Goal: Task Accomplishment & Management: Manage account settings

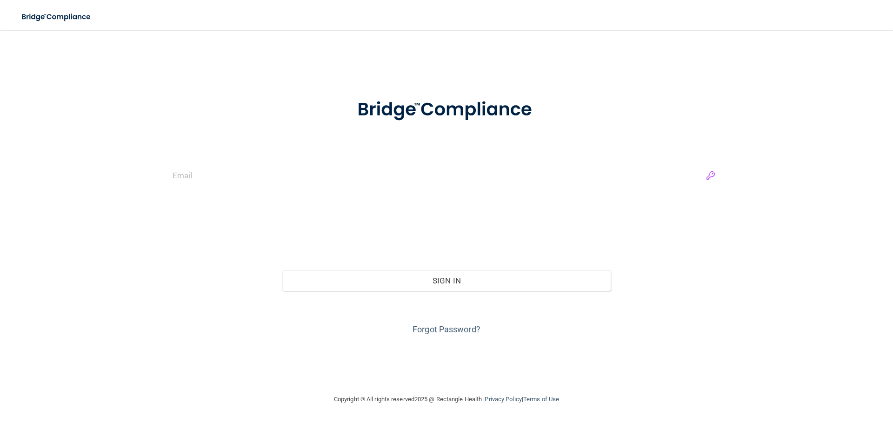
click at [714, 174] on input "email" at bounding box center [447, 175] width 548 height 21
type input "[EMAIL_ADDRESS][DOMAIN_NAME]"
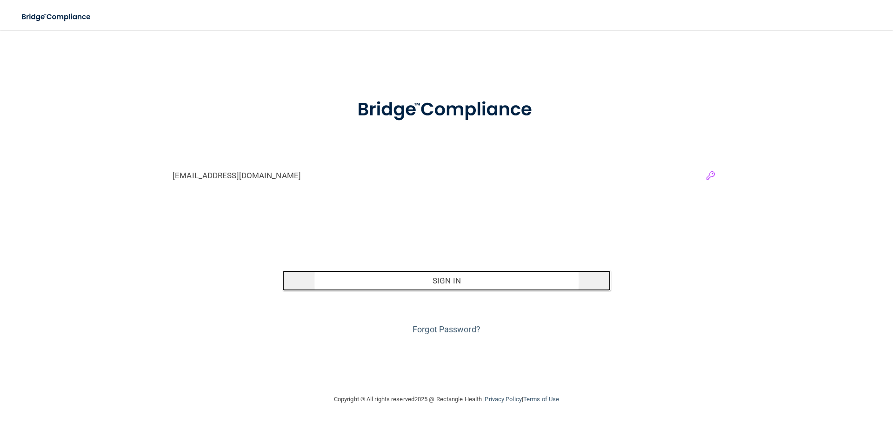
click at [538, 285] on button "Sign In" at bounding box center [446, 280] width 329 height 20
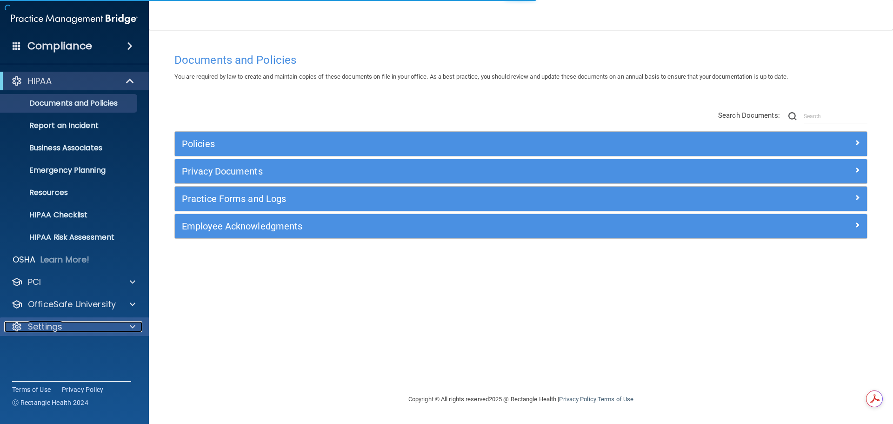
click at [63, 326] on div "Settings" at bounding box center [61, 326] width 115 height 11
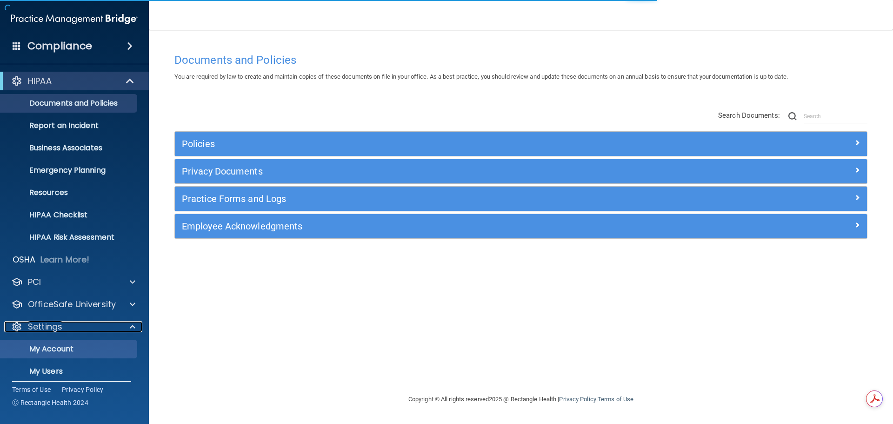
scroll to position [46, 0]
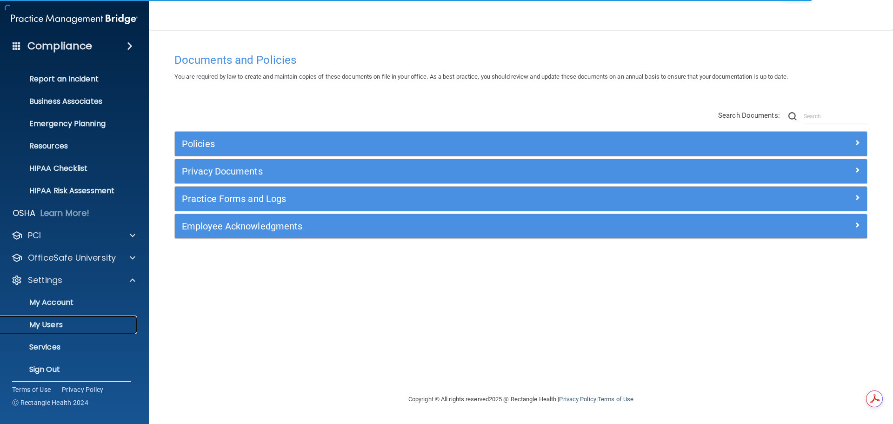
click at [55, 328] on p "My Users" at bounding box center [69, 324] width 127 height 9
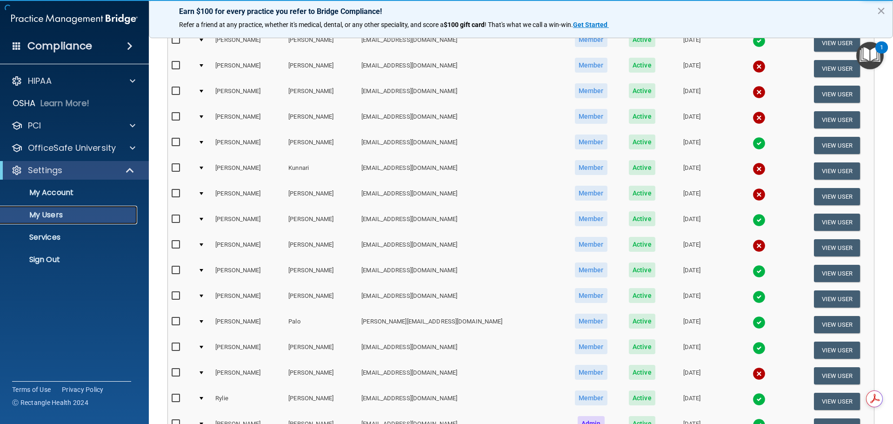
scroll to position [346, 0]
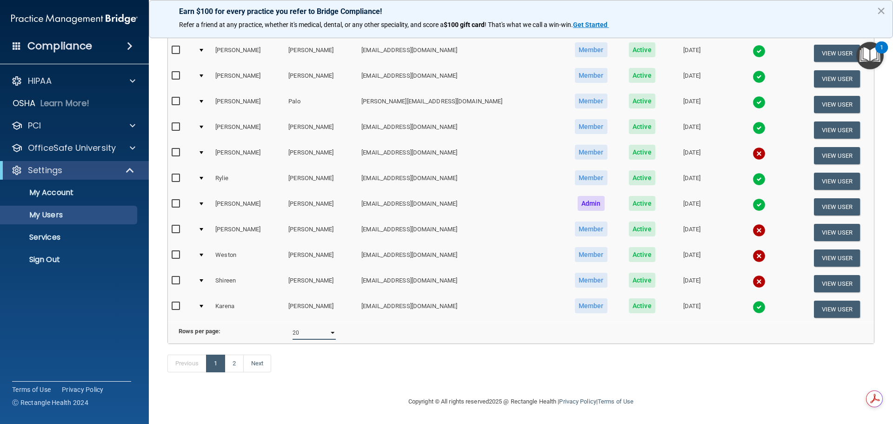
click at [314, 326] on select "10 20 30 40 all" at bounding box center [313, 332] width 43 height 14
select select "23"
click at [292, 325] on select "10 20 30 40 all" at bounding box center [313, 332] width 43 height 14
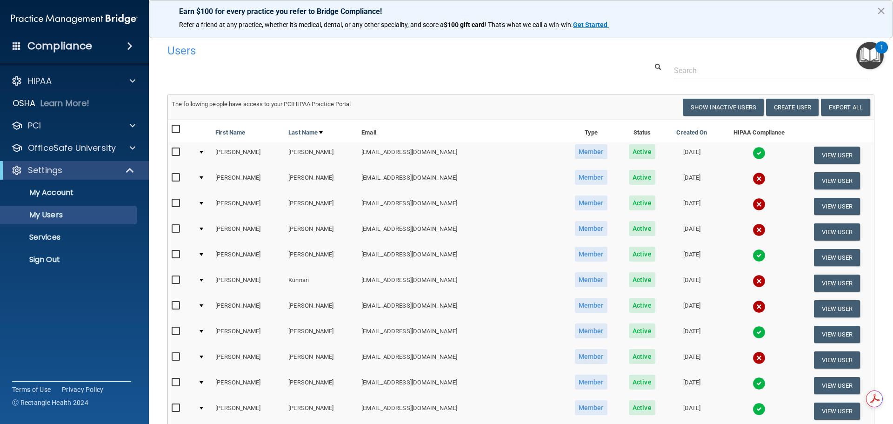
click at [174, 128] on input "checkbox" at bounding box center [177, 129] width 11 height 7
checkbox input "true"
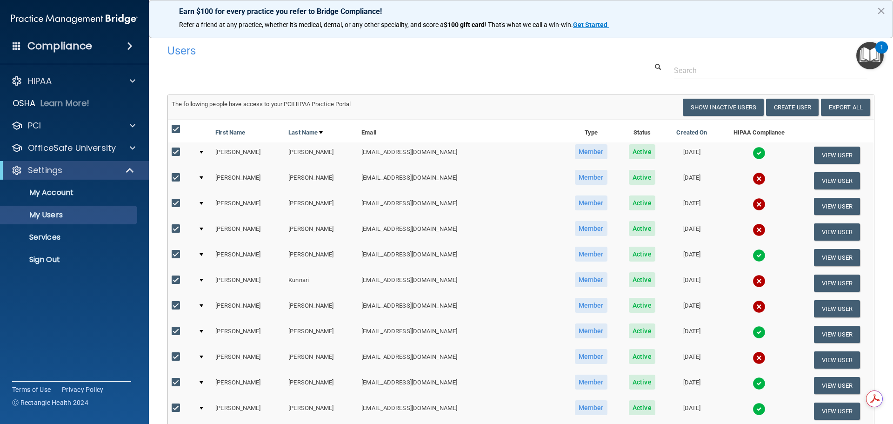
checkbox input "true"
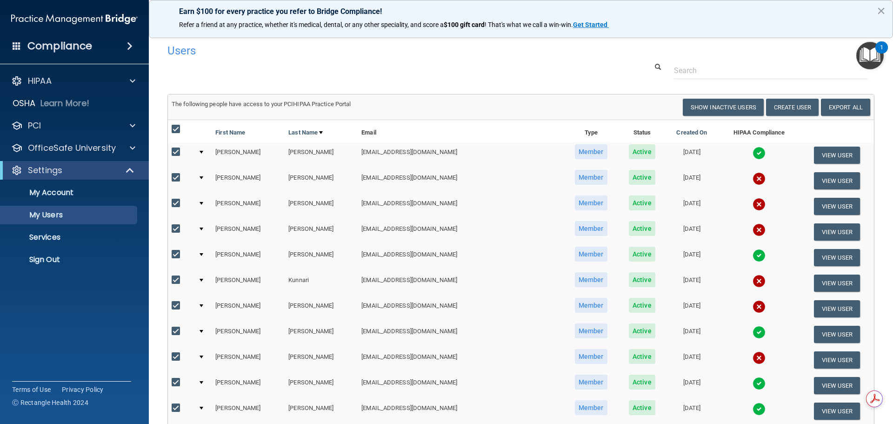
checkbox input "true"
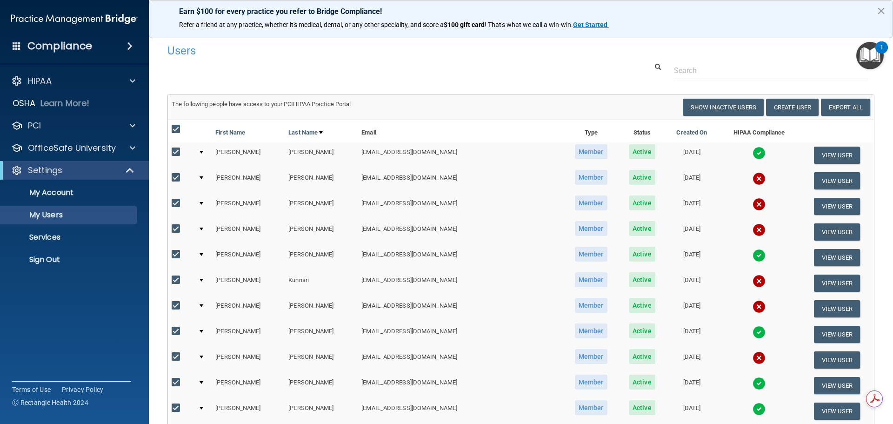
checkbox input "true"
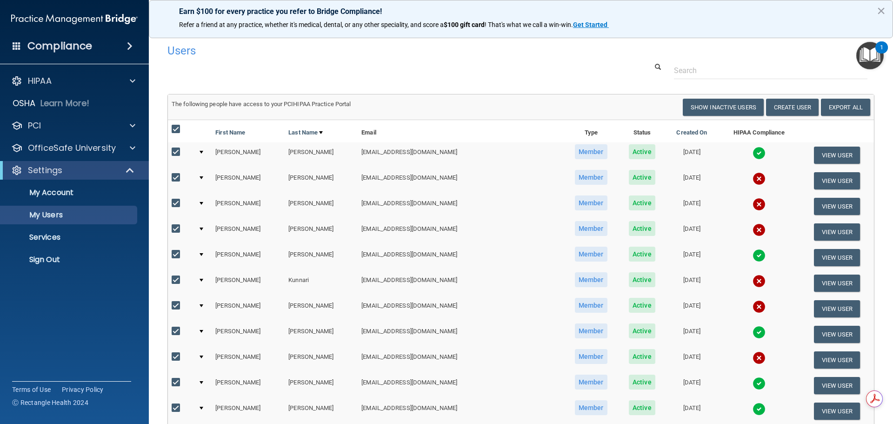
checkbox input "true"
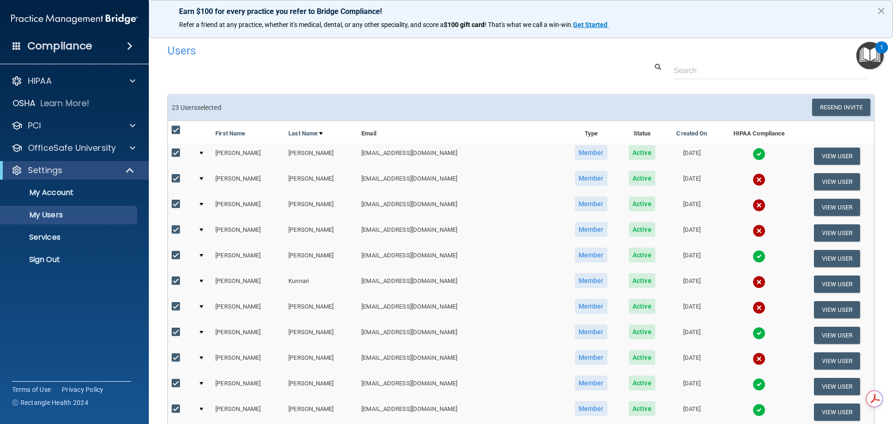
click at [175, 153] on input "checkbox" at bounding box center [177, 152] width 11 height 7
checkbox input "false"
click at [179, 255] on input "checkbox" at bounding box center [177, 255] width 11 height 7
checkbox input "false"
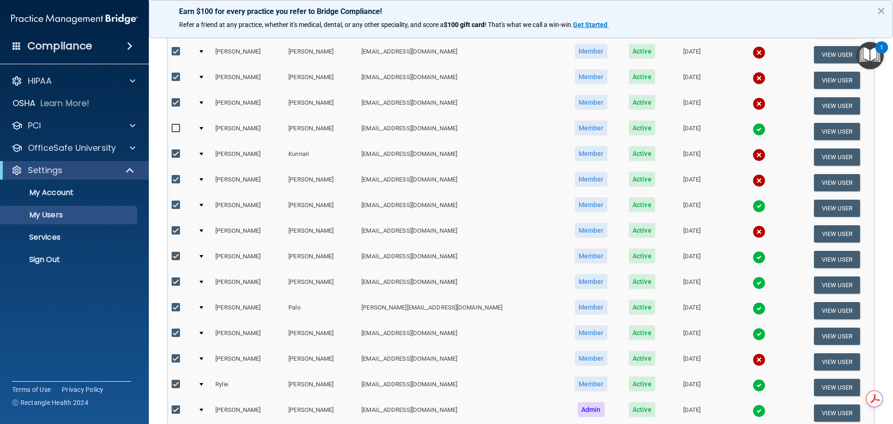
scroll to position [139, 0]
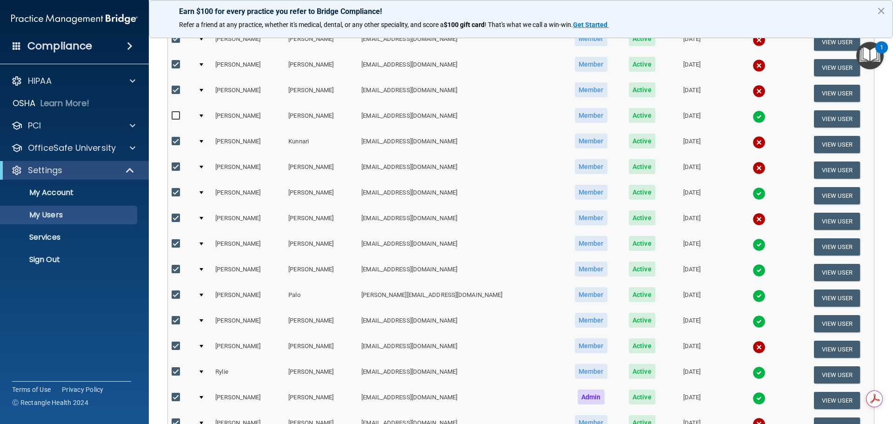
click at [177, 192] on input "checkbox" at bounding box center [177, 192] width 11 height 7
checkbox input "false"
click at [172, 245] on input "checkbox" at bounding box center [177, 243] width 11 height 7
checkbox input "false"
click at [172, 271] on input "checkbox" at bounding box center [177, 269] width 11 height 7
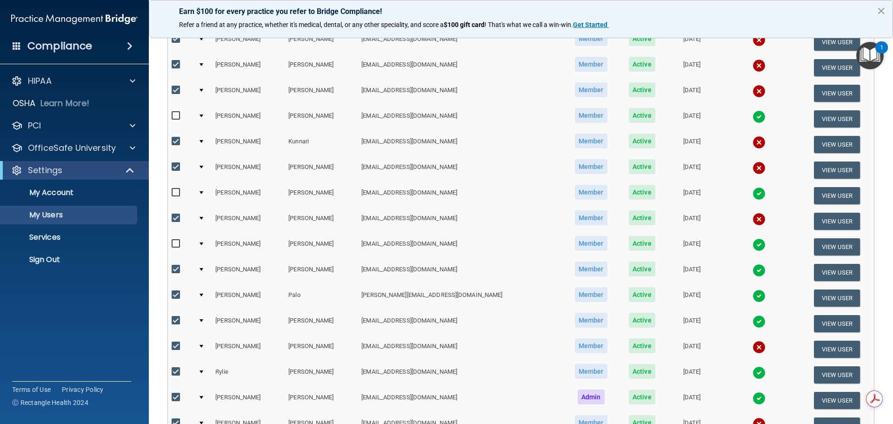
checkbox input "false"
click at [174, 293] on input "checkbox" at bounding box center [177, 294] width 11 height 7
checkbox input "false"
click at [175, 319] on input "checkbox" at bounding box center [177, 320] width 11 height 7
checkbox input "false"
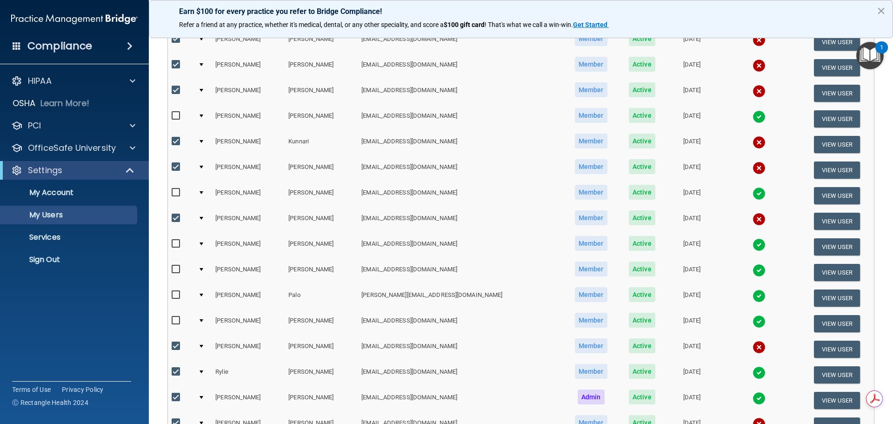
click at [174, 373] on input "checkbox" at bounding box center [177, 371] width 11 height 7
checkbox input "false"
click at [179, 400] on input "checkbox" at bounding box center [177, 396] width 11 height 7
checkbox input "false"
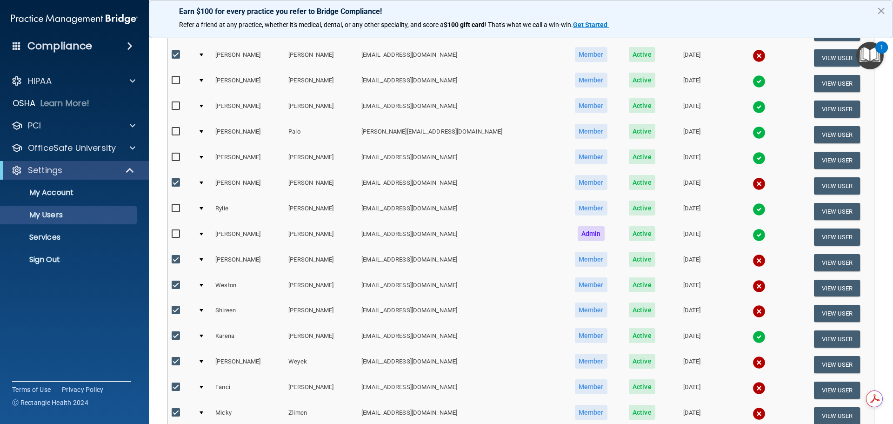
scroll to position [325, 0]
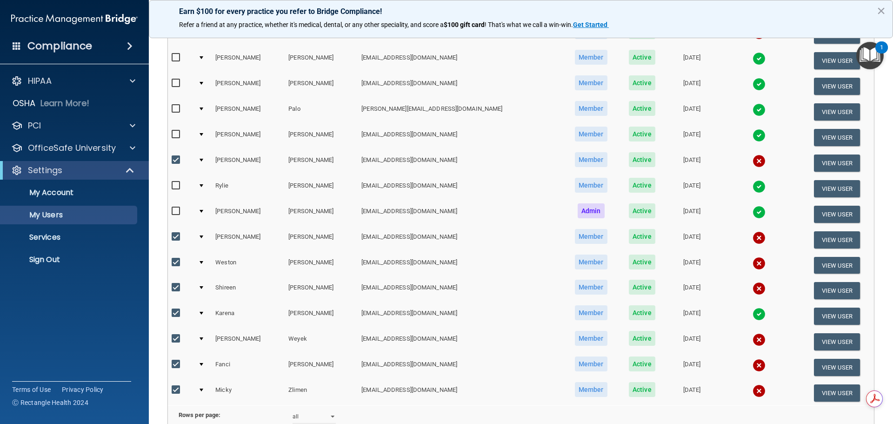
click at [177, 312] on input "checkbox" at bounding box center [177, 312] width 11 height 7
checkbox input "false"
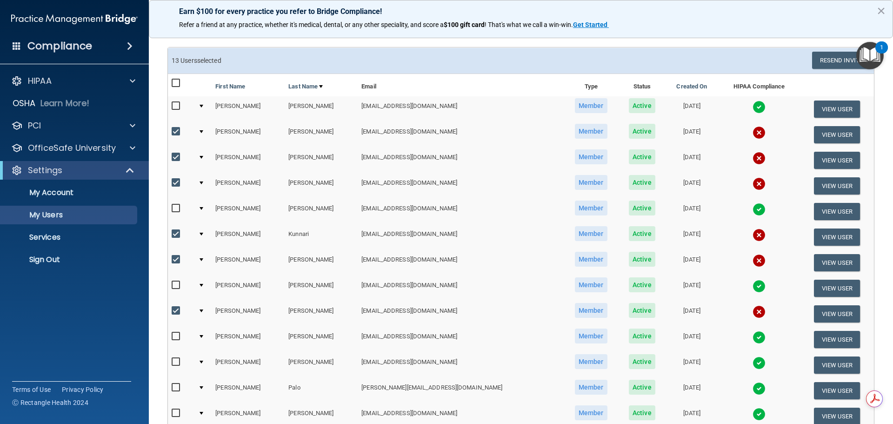
scroll to position [0, 0]
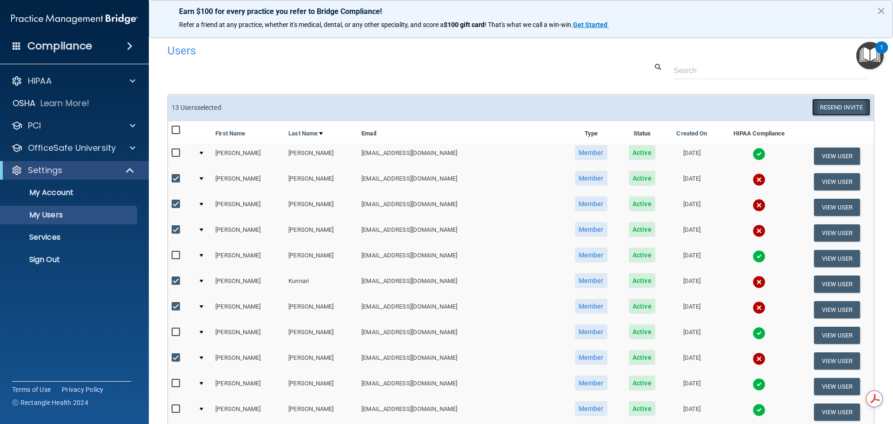
click at [846, 104] on button "Resend Invite" at bounding box center [841, 107] width 58 height 17
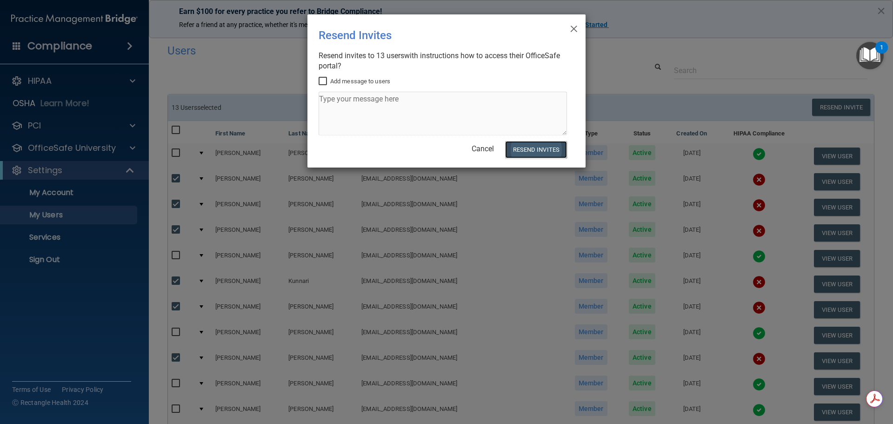
click at [551, 149] on button "Resend Invites" at bounding box center [536, 149] width 62 height 17
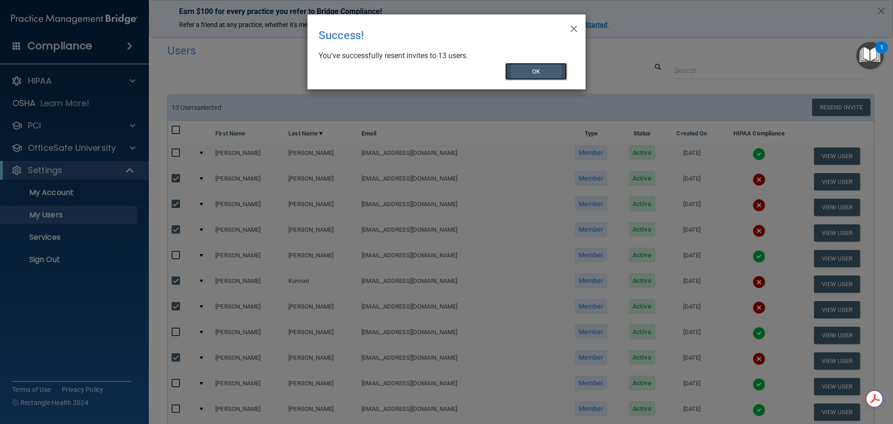
click at [547, 68] on button "OK" at bounding box center [536, 71] width 62 height 17
